Goal: Check status: Check status

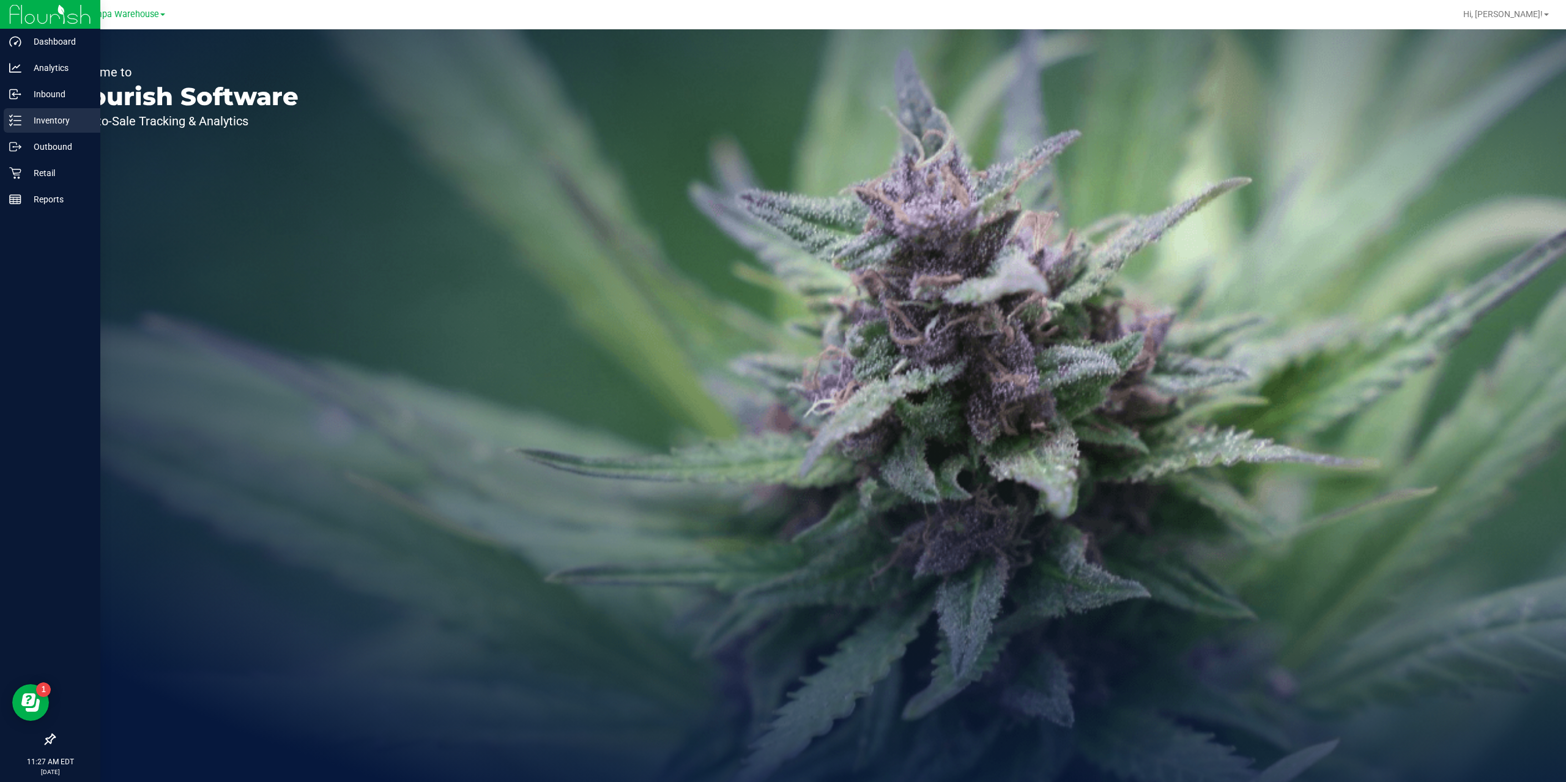
click at [47, 125] on p "Inventory" at bounding box center [57, 120] width 73 height 15
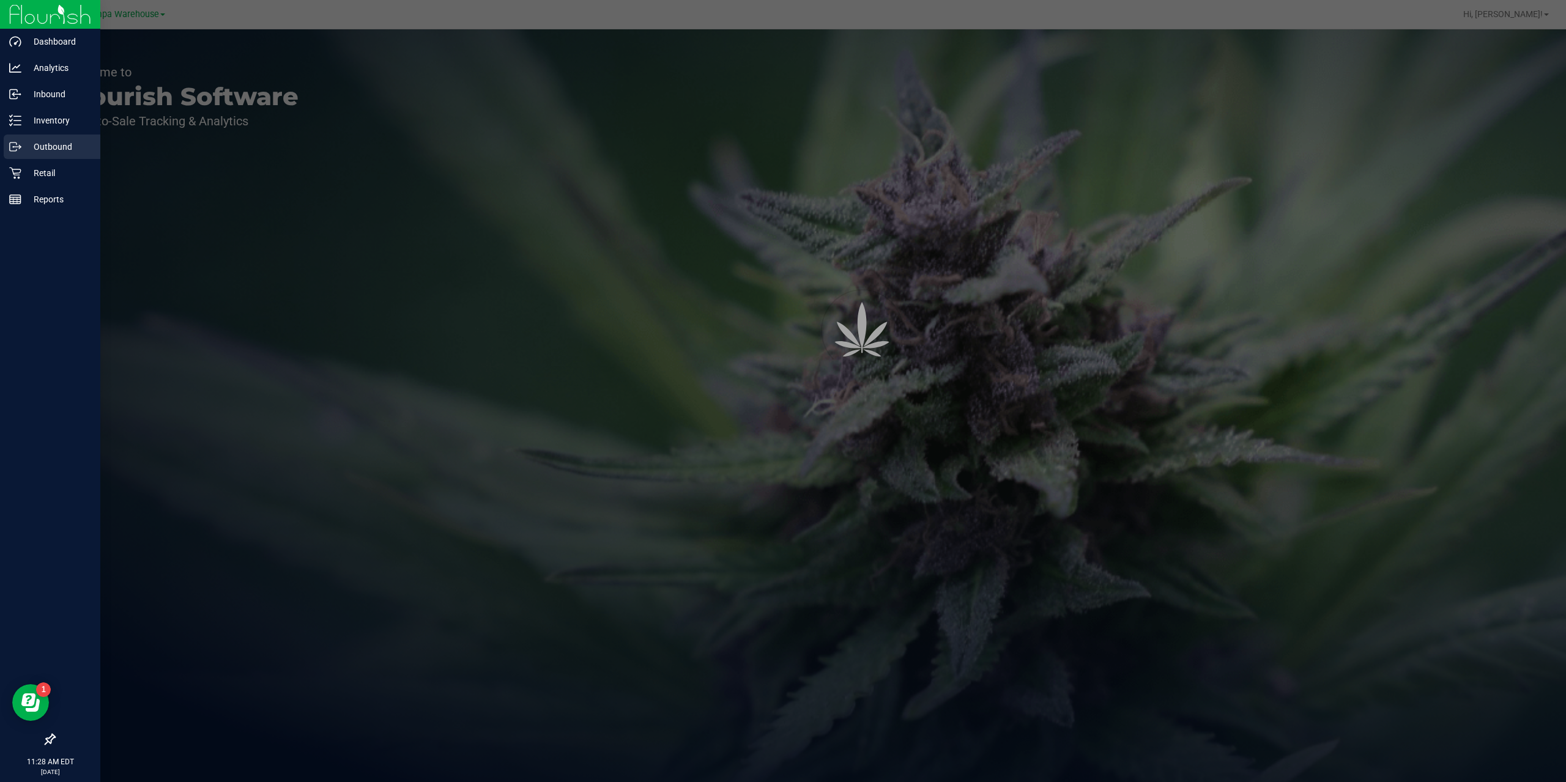
click at [55, 147] on p "Outbound" at bounding box center [57, 146] width 73 height 15
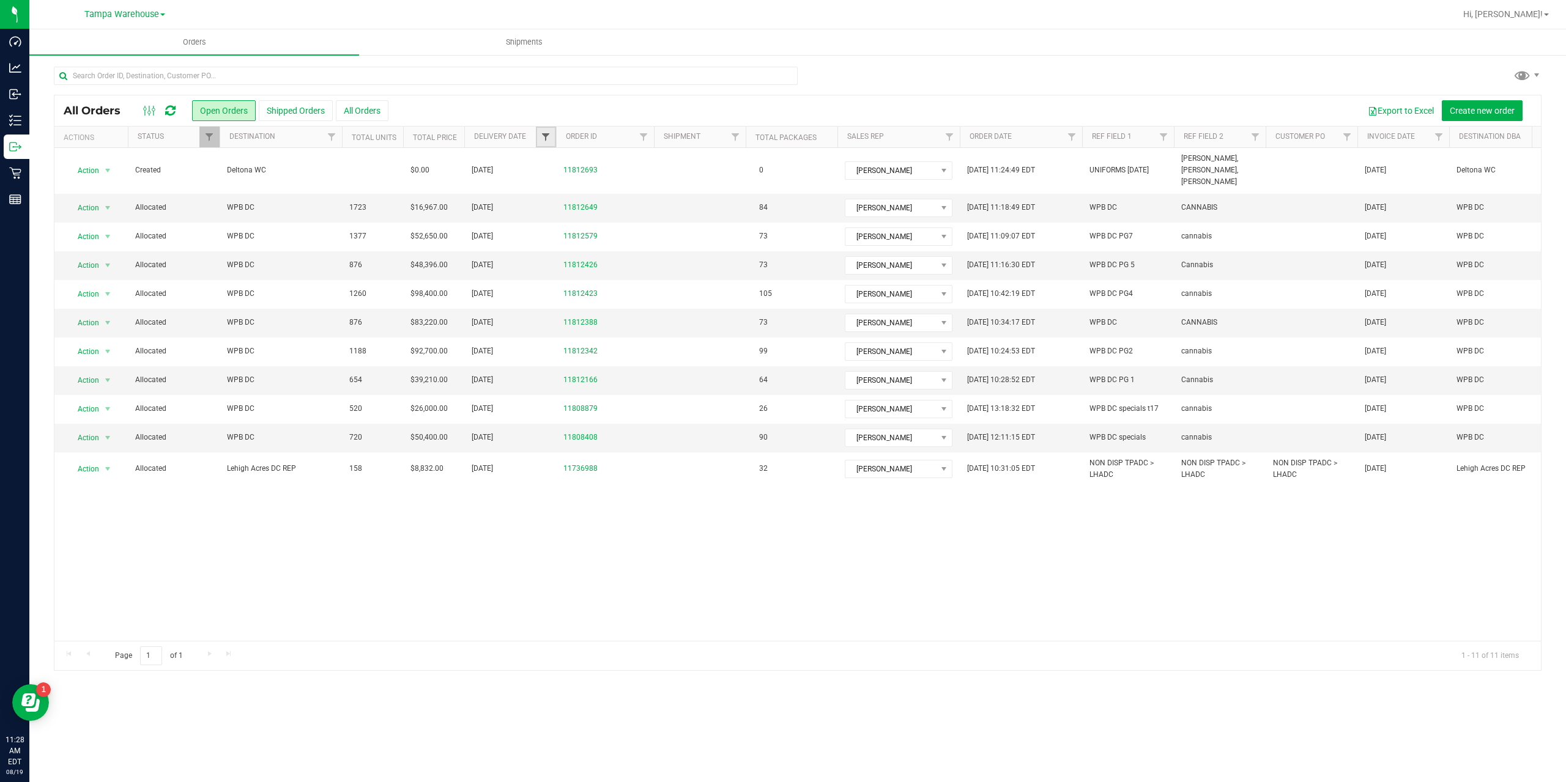
click at [547, 141] on span "Filter" at bounding box center [546, 137] width 10 height 10
click at [666, 208] on span "select" at bounding box center [660, 210] width 18 height 17
click at [592, 338] on link "19" at bounding box center [590, 339] width 18 height 19
type input "[DATE]"
click at [575, 245] on button "Filter" at bounding box center [572, 242] width 59 height 27
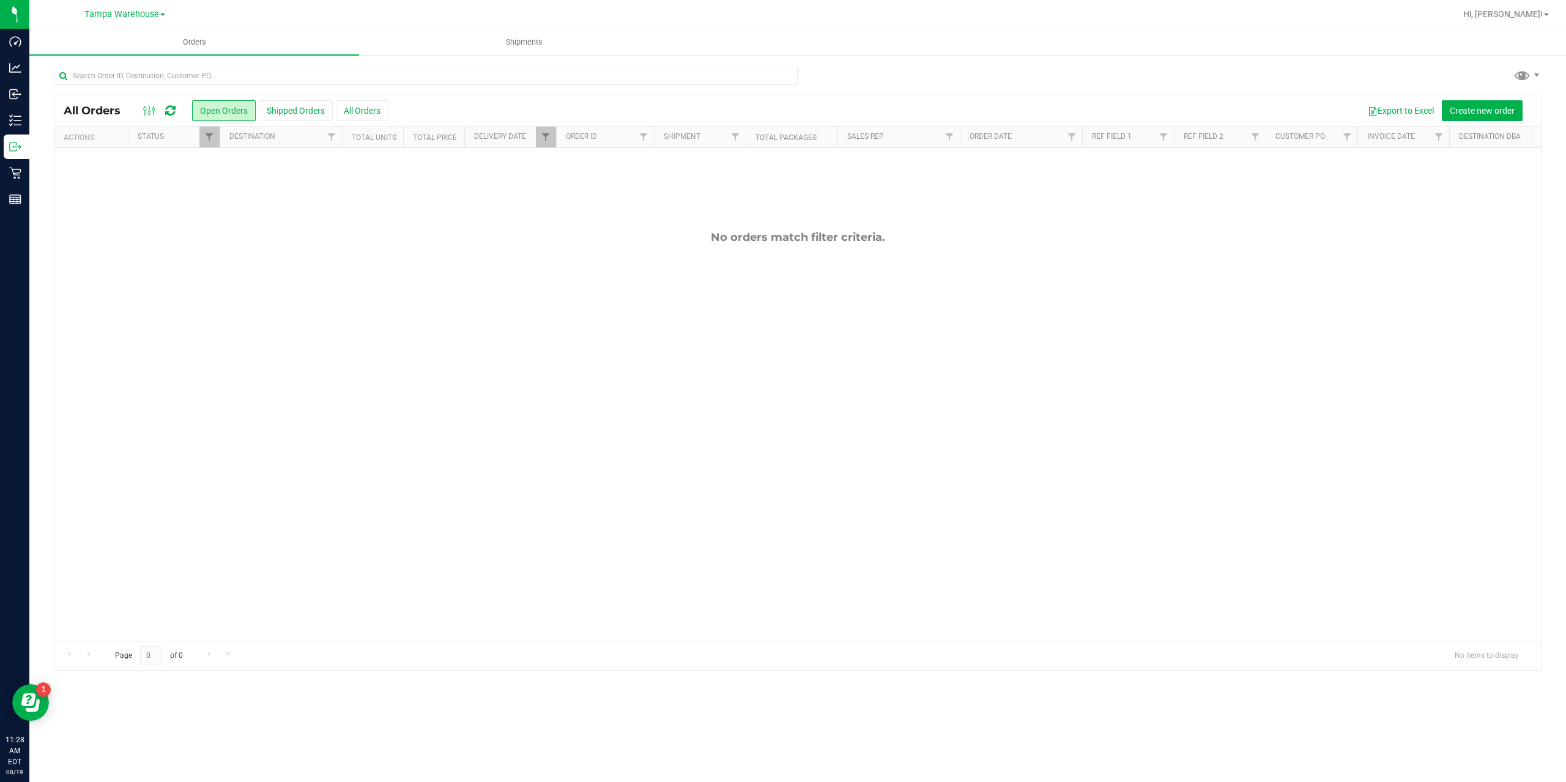
click at [286, 111] on button "Shipped Orders" at bounding box center [296, 110] width 74 height 21
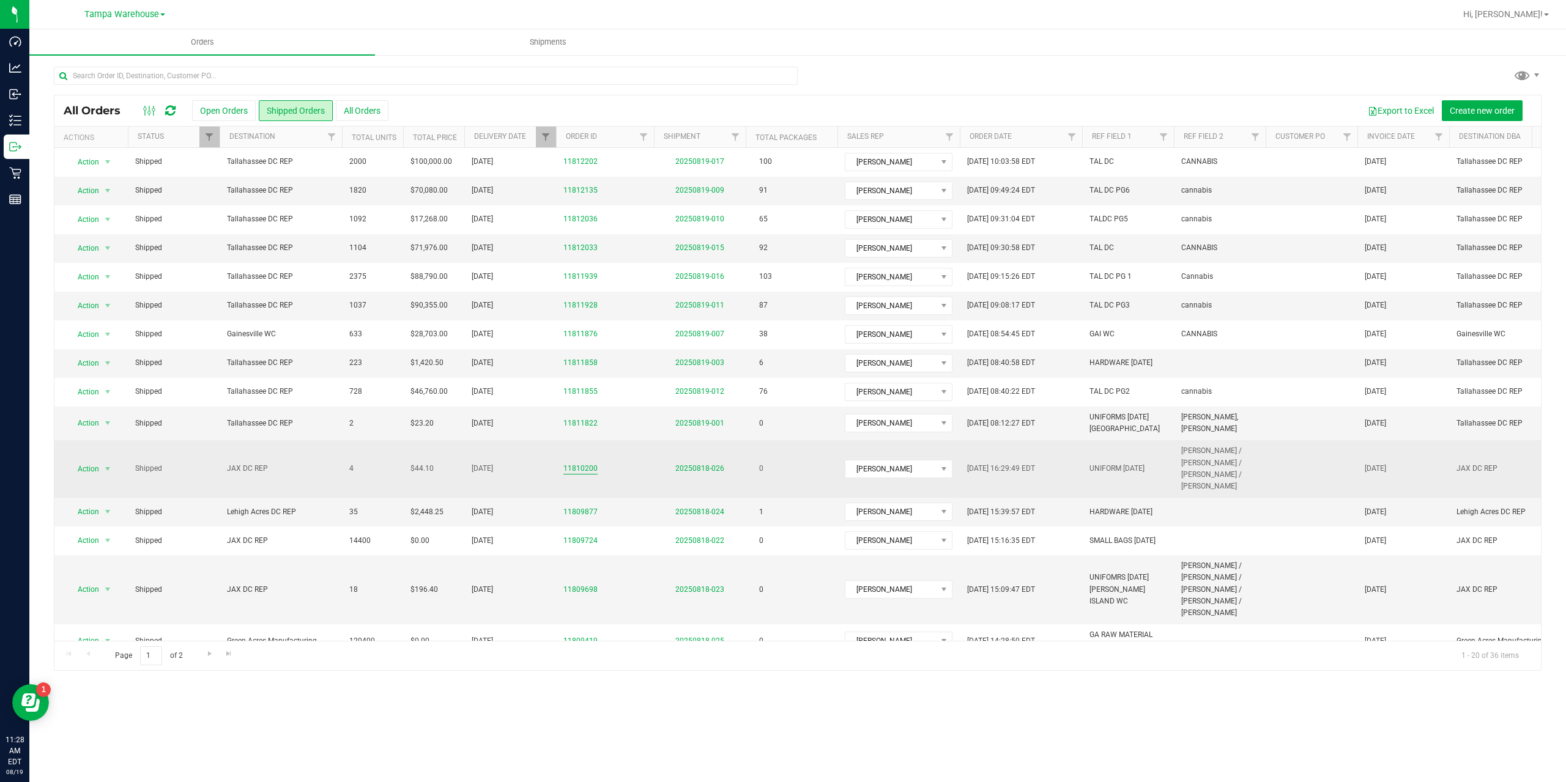
click at [590, 470] on link "11810200" at bounding box center [580, 469] width 34 height 12
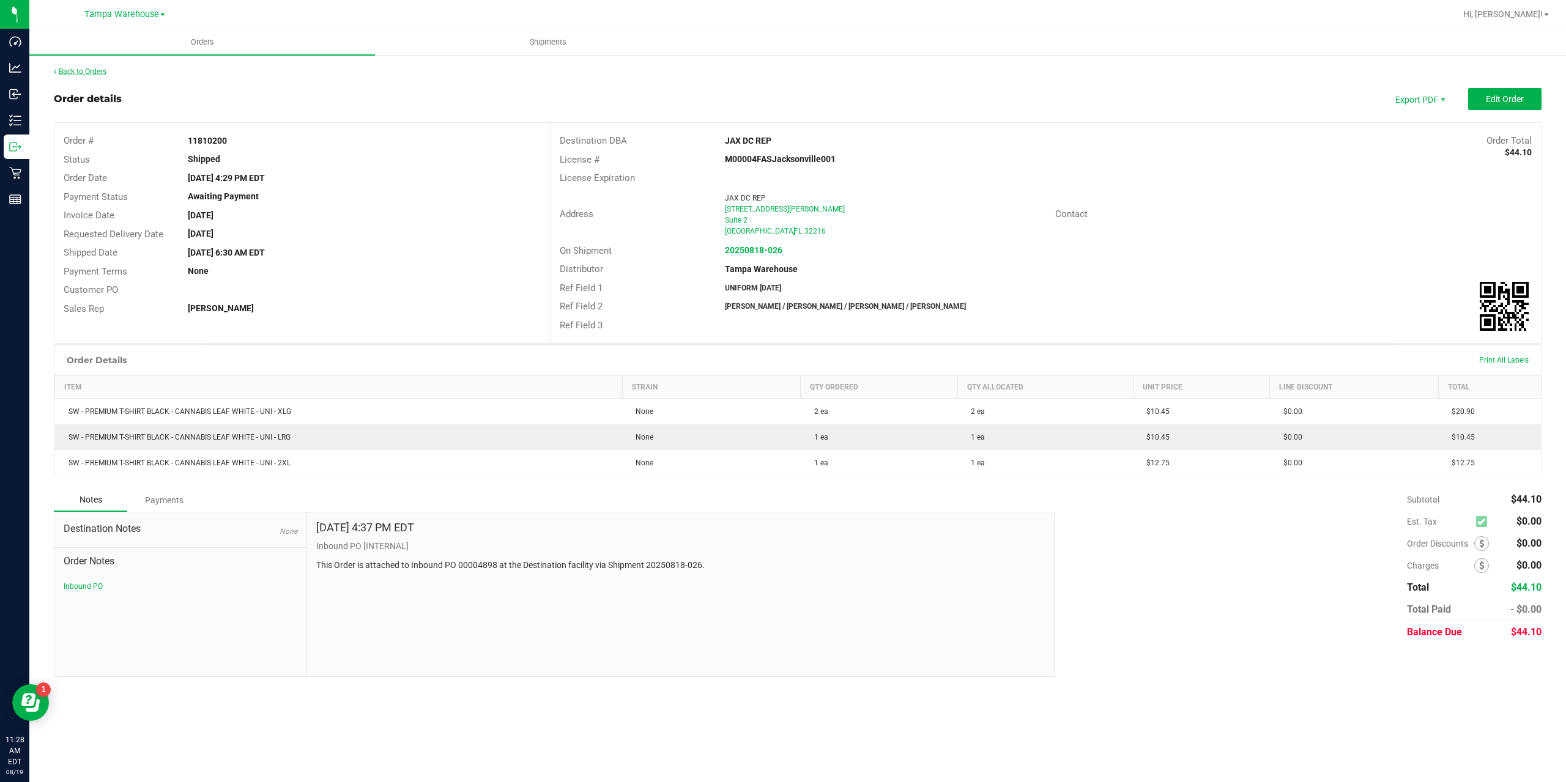
click at [85, 74] on link "Back to Orders" at bounding box center [80, 71] width 53 height 9
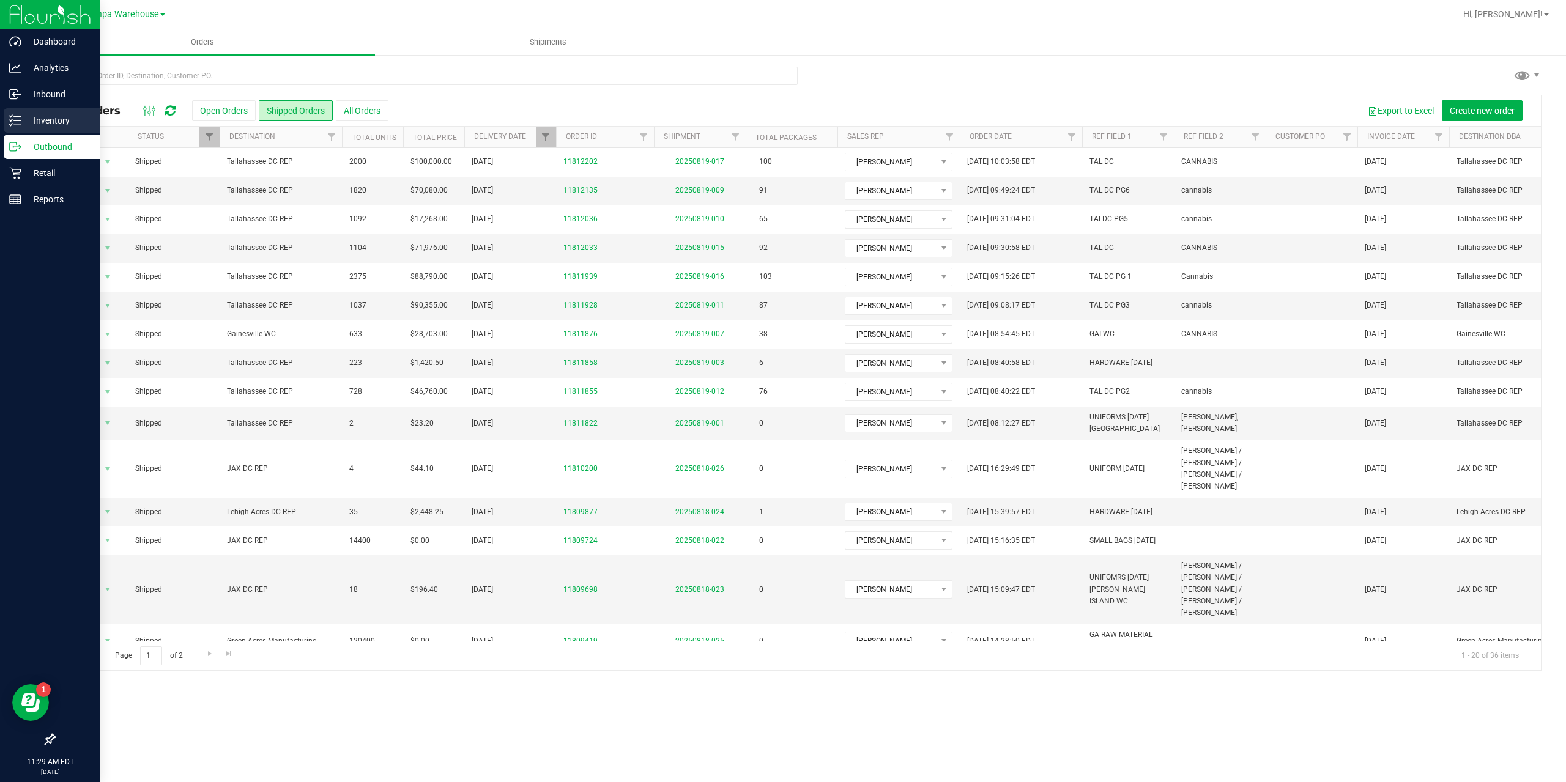
click at [23, 121] on p "Inventory" at bounding box center [57, 120] width 73 height 15
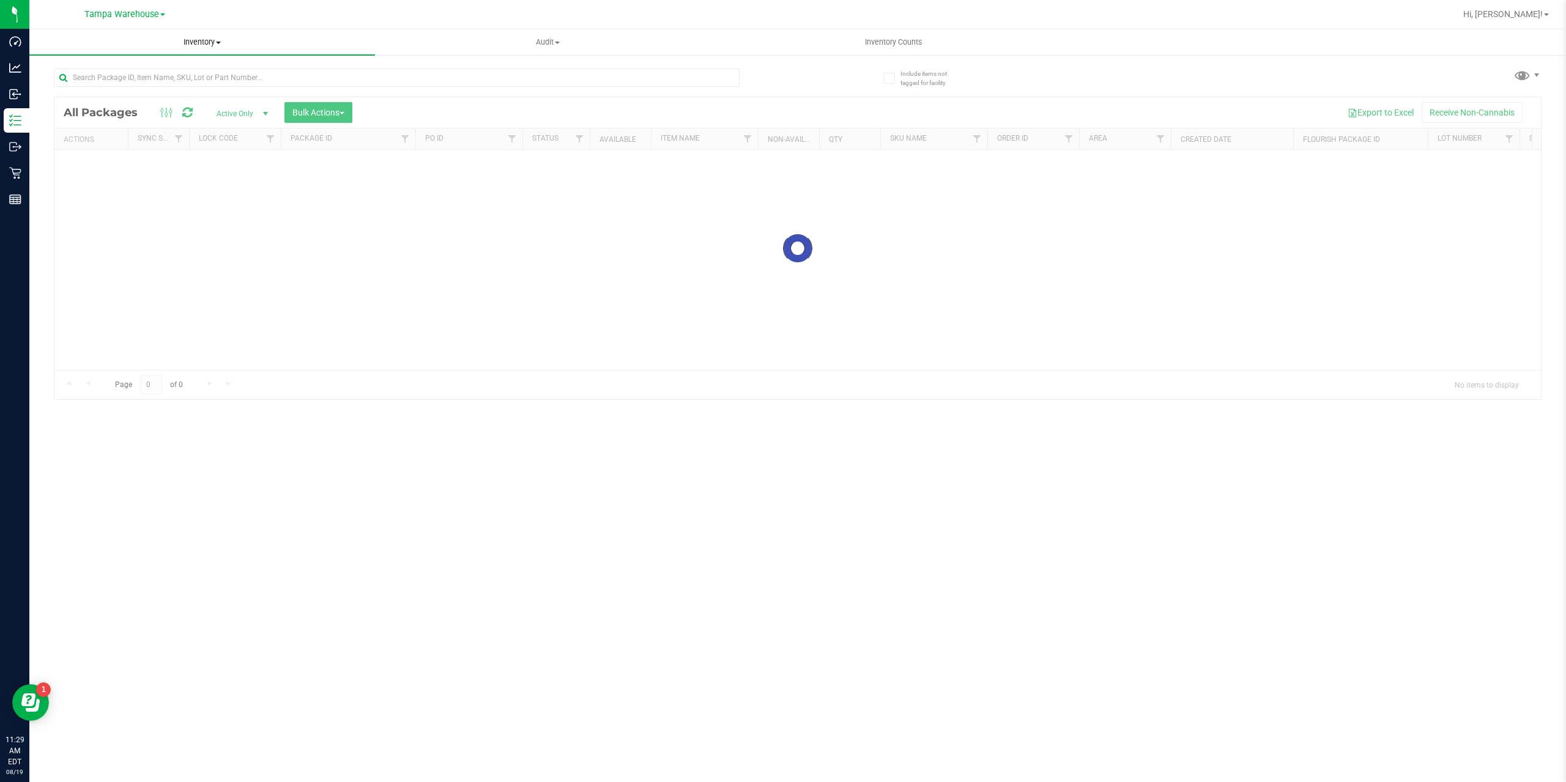
click at [202, 46] on span "Inventory" at bounding box center [202, 42] width 346 height 11
click at [87, 85] on span "All inventory" at bounding box center [70, 88] width 83 height 10
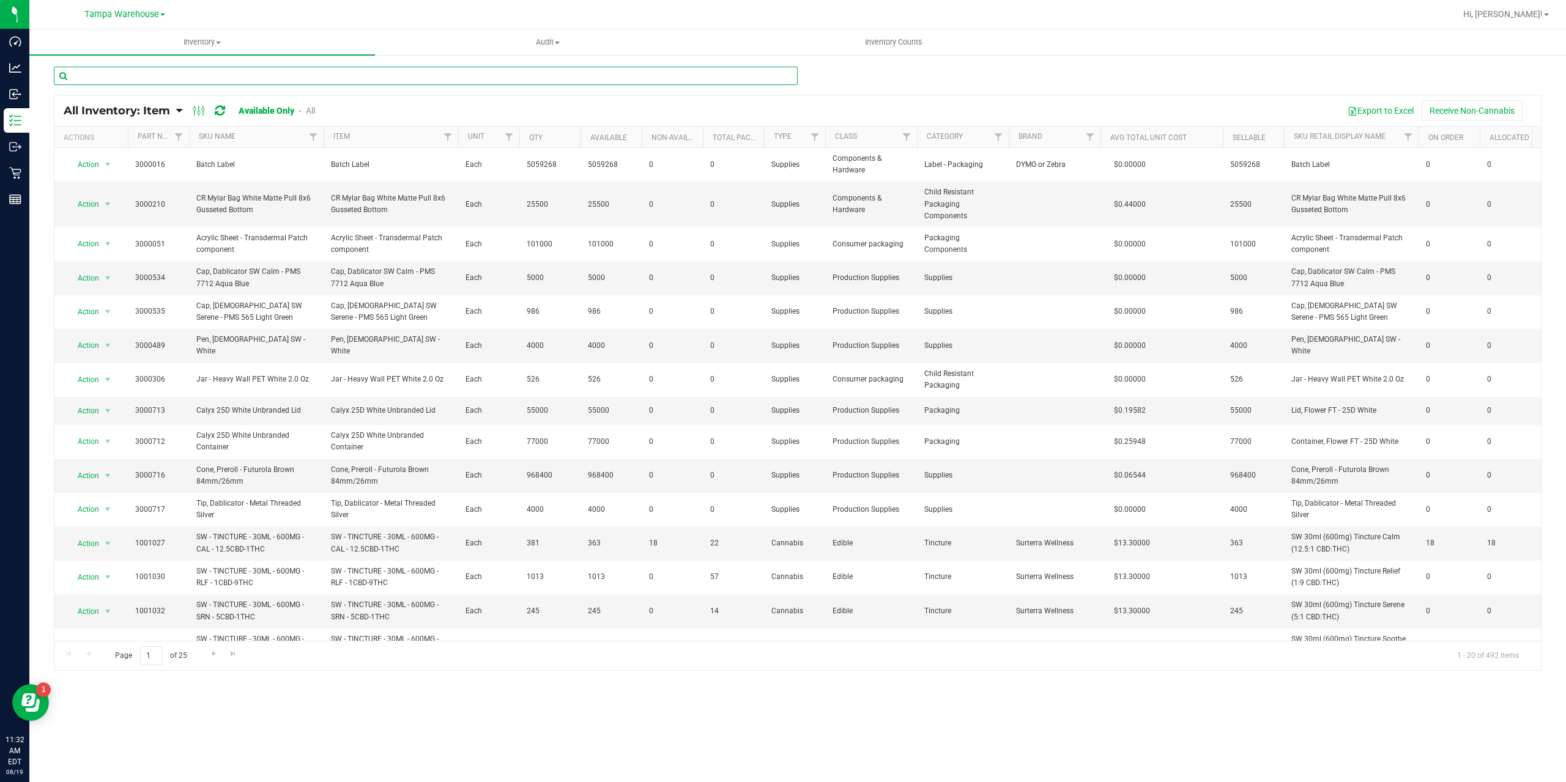
click at [207, 77] on input "text" at bounding box center [426, 76] width 744 height 18
click at [89, 69] on input "text" at bounding box center [426, 76] width 744 height 18
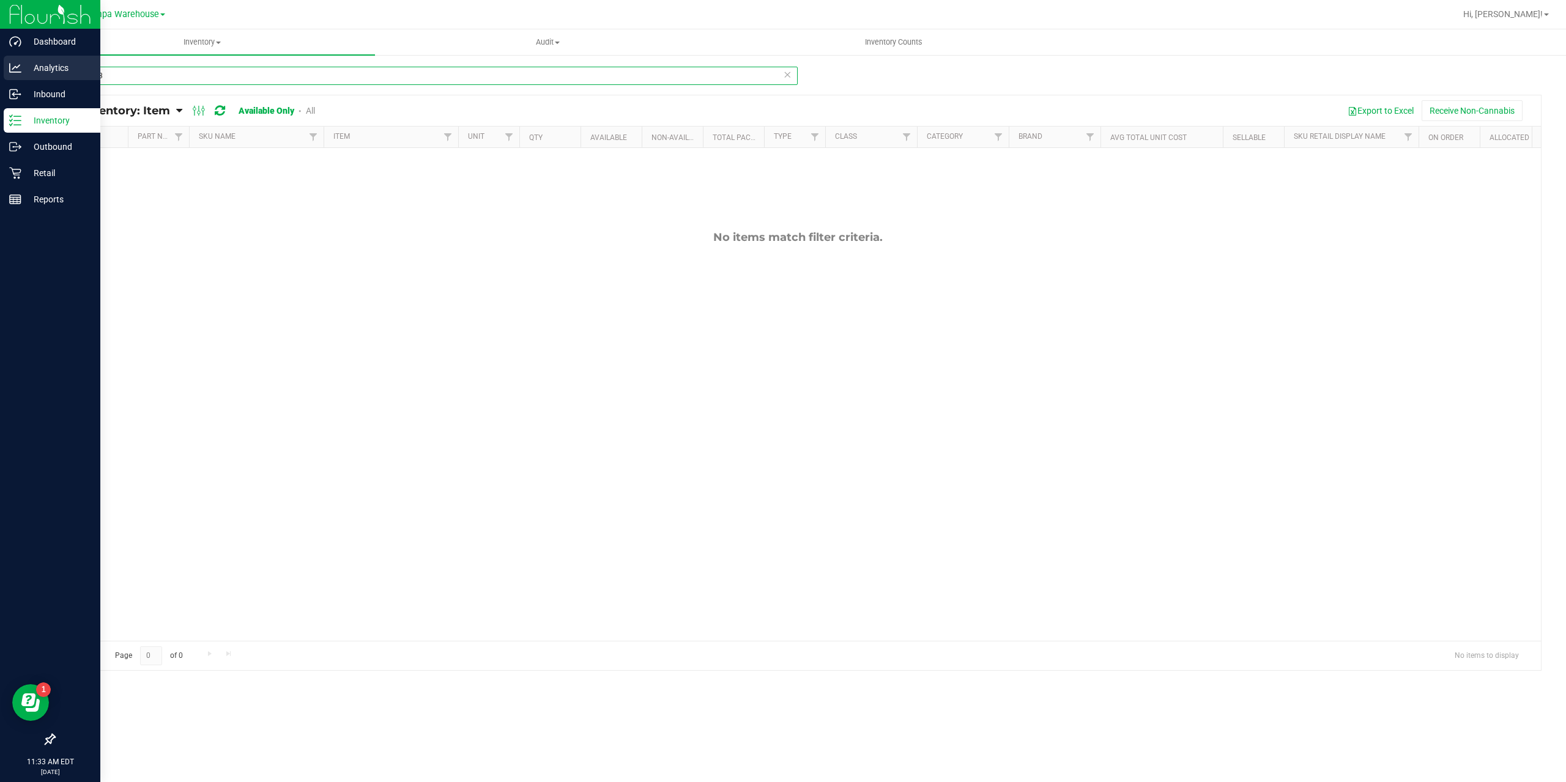
drag, startPoint x: 119, startPoint y: 76, endPoint x: 3, endPoint y: 72, distance: 115.7
click at [4, 72] on div "Dashboard Analytics Inbound Inventory Outbound Retail Reports 11:33 AM EDT [DAT…" at bounding box center [783, 391] width 1566 height 782
type input "3002234"
